Goal: Transaction & Acquisition: Purchase product/service

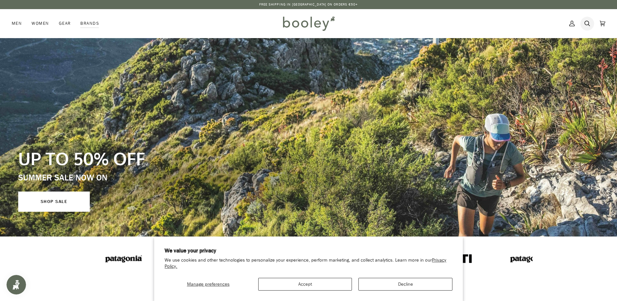
click at [590, 23] on icon at bounding box center [587, 24] width 6 height 10
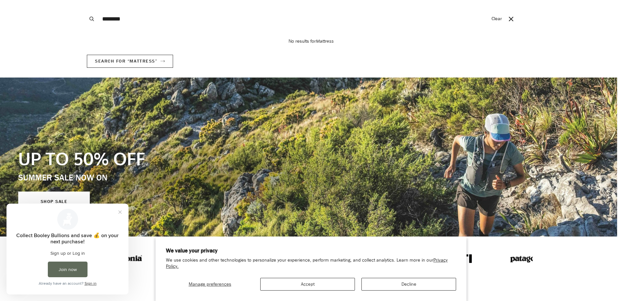
type input "********"
click at [85, 0] on button "Search" at bounding box center [92, 19] width 14 height 38
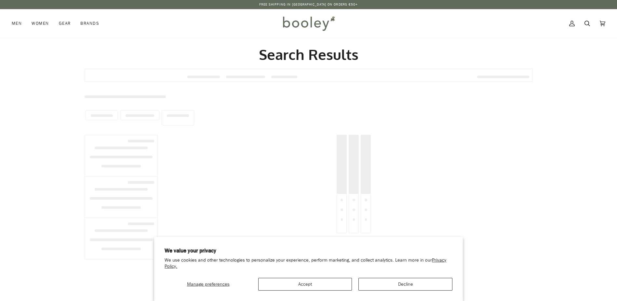
type input "********"
